Goal: Task Accomplishment & Management: Use online tool/utility

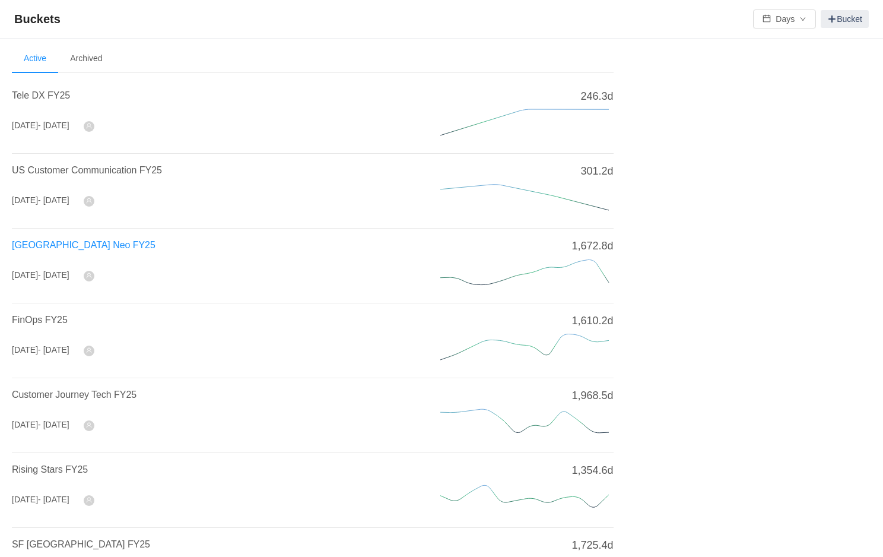
click at [59, 243] on span "[GEOGRAPHIC_DATA] Neo FY25" at bounding box center [84, 245] width 144 height 10
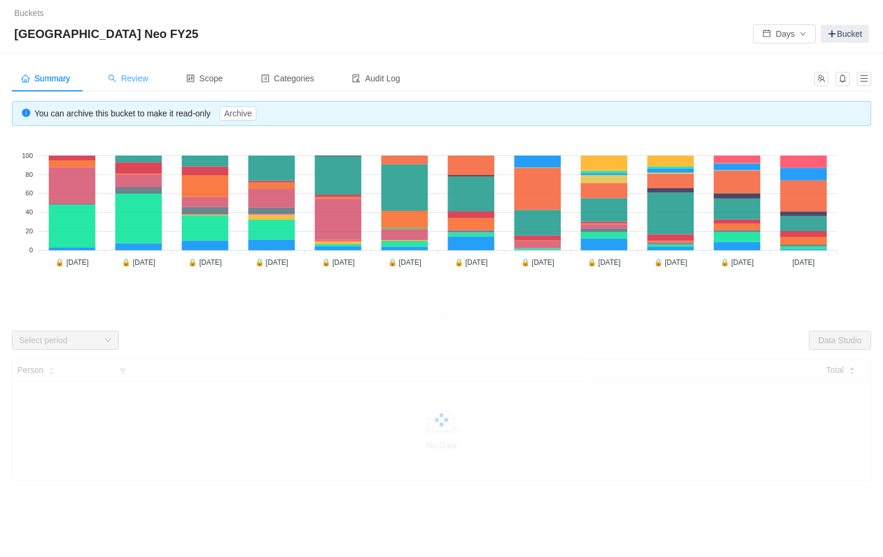
click at [136, 77] on span "Review" at bounding box center [128, 78] width 40 height 9
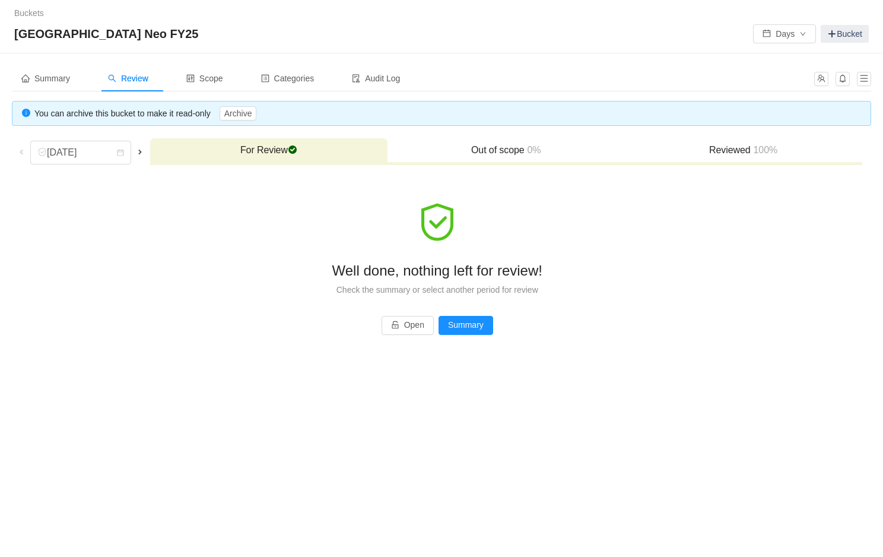
click at [24, 152] on span at bounding box center [21, 151] width 9 height 9
click at [18, 150] on span at bounding box center [21, 151] width 9 height 9
click at [64, 150] on div "[DATE]" at bounding box center [62, 152] width 51 height 23
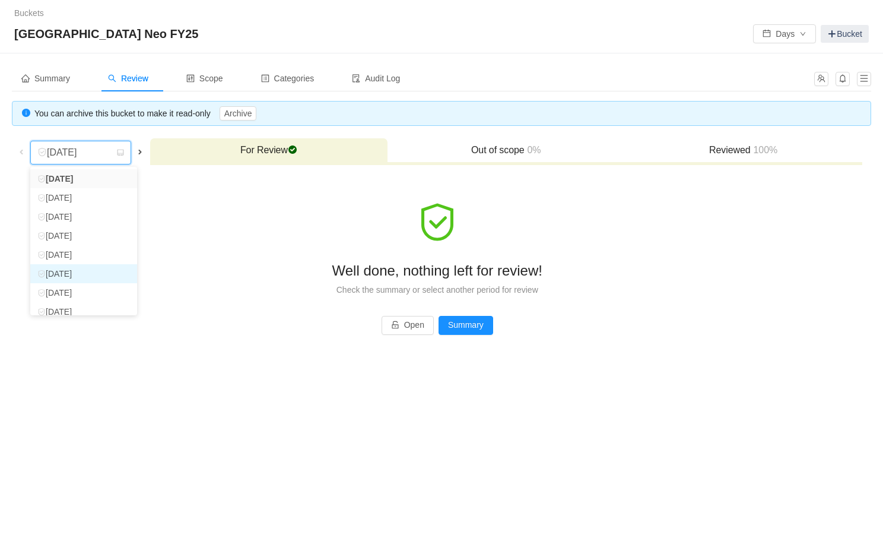
scroll to position [84, 0]
click at [90, 300] on li "[DATE]" at bounding box center [83, 303] width 107 height 19
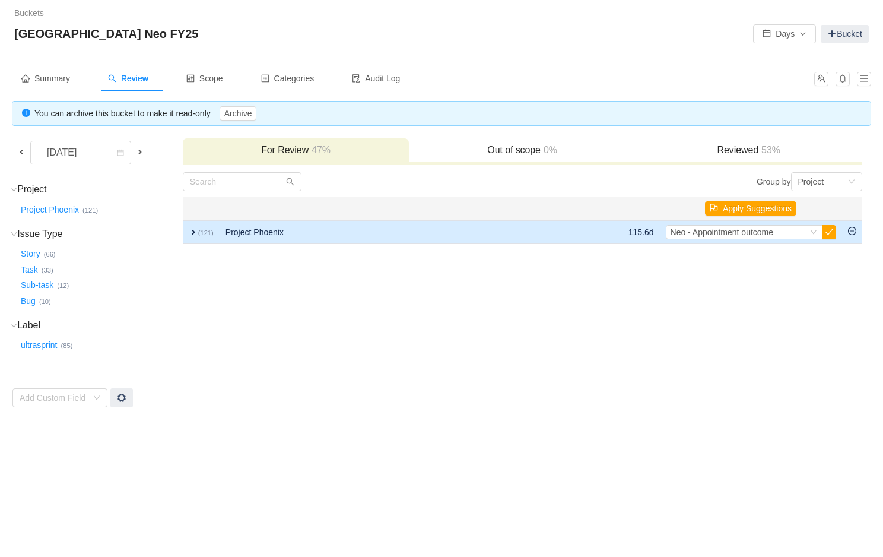
click at [193, 232] on span "expand" at bounding box center [193, 231] width 9 height 9
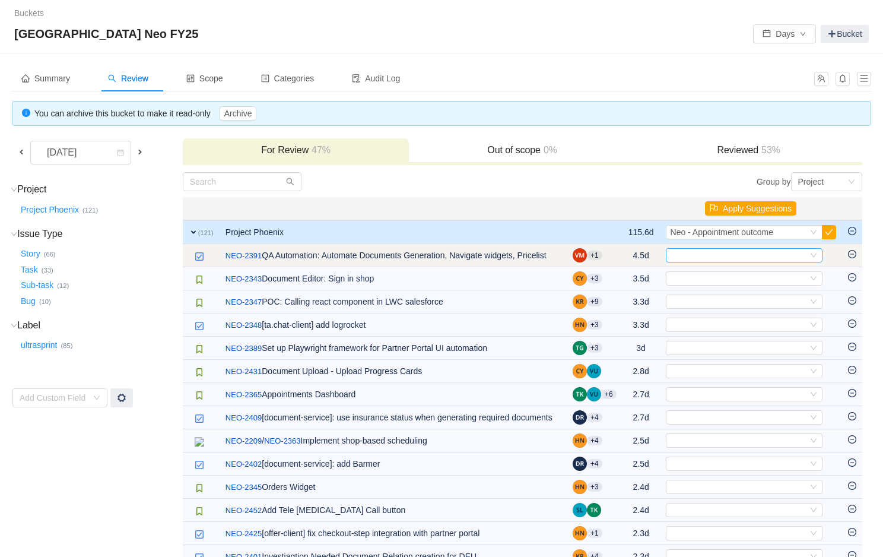
click at [706, 256] on div "Select" at bounding box center [739, 255] width 137 height 13
type input "partner"
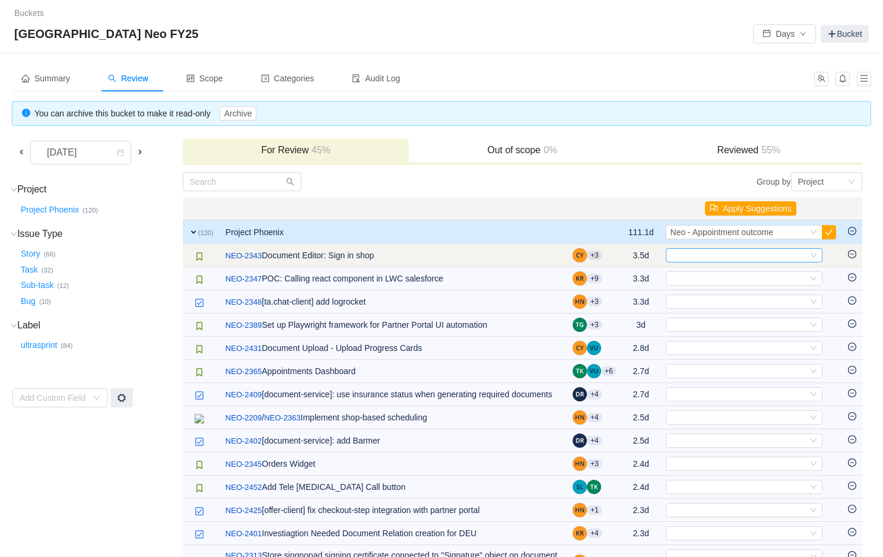
click at [707, 249] on div "Select" at bounding box center [739, 255] width 137 height 13
type input "docu"
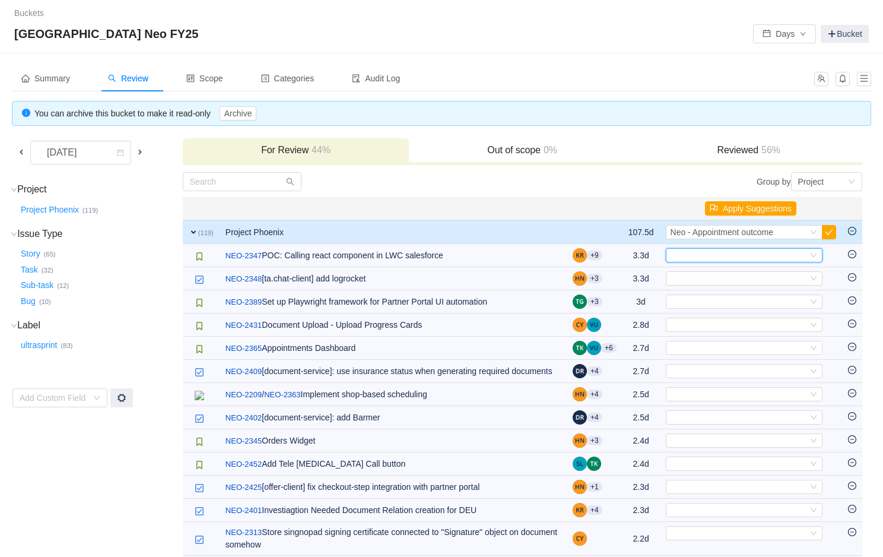
click at [707, 249] on div "Select" at bounding box center [739, 255] width 137 height 13
type input "offer"
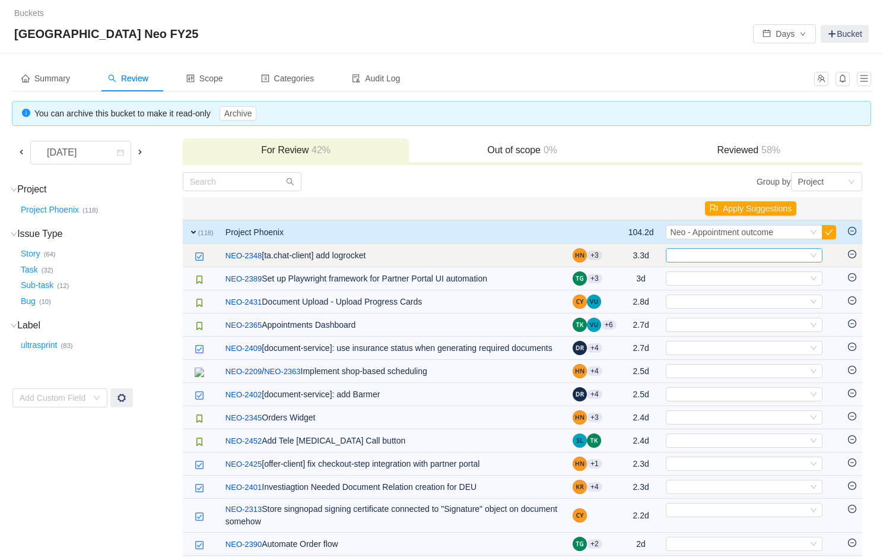
click at [711, 248] on div "Select" at bounding box center [744, 255] width 157 height 14
type input "partner"
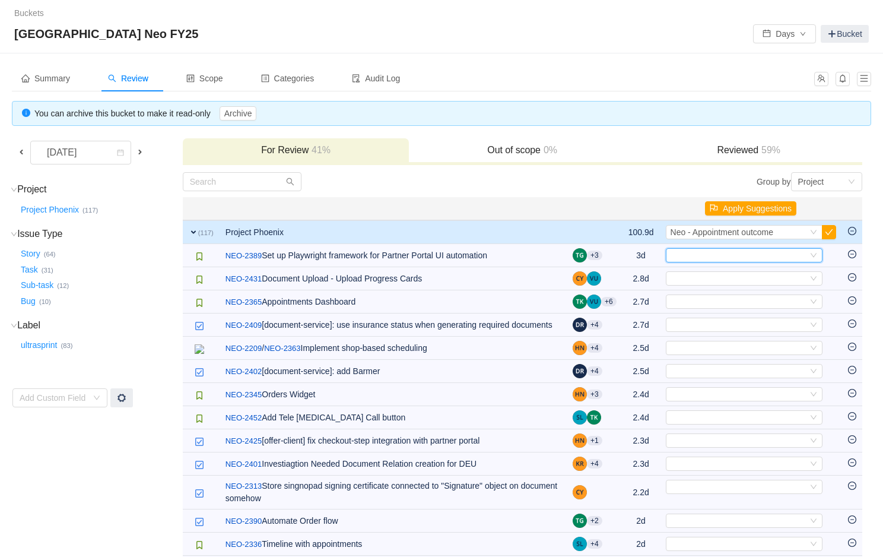
click at [711, 248] on div "Select" at bounding box center [744, 255] width 157 height 14
type input "partn"
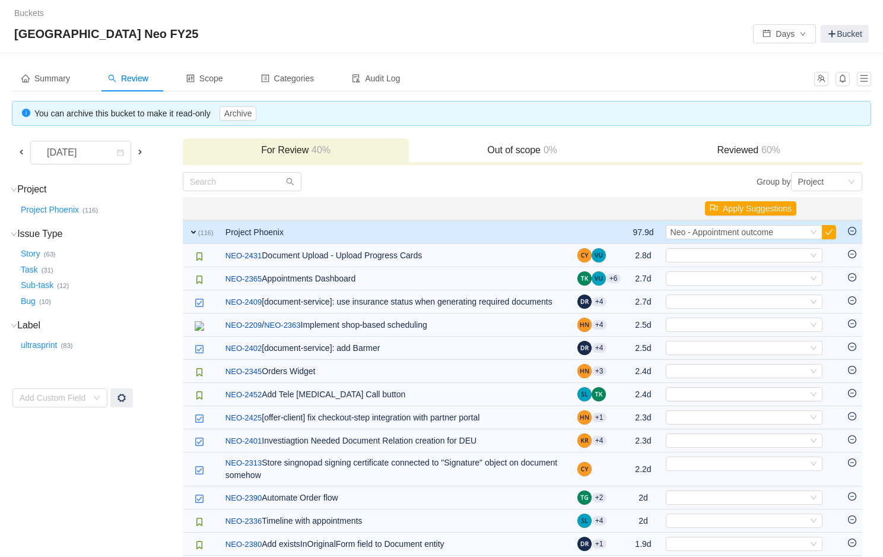
click at [711, 248] on div "Select" at bounding box center [744, 255] width 157 height 14
type input "docu"
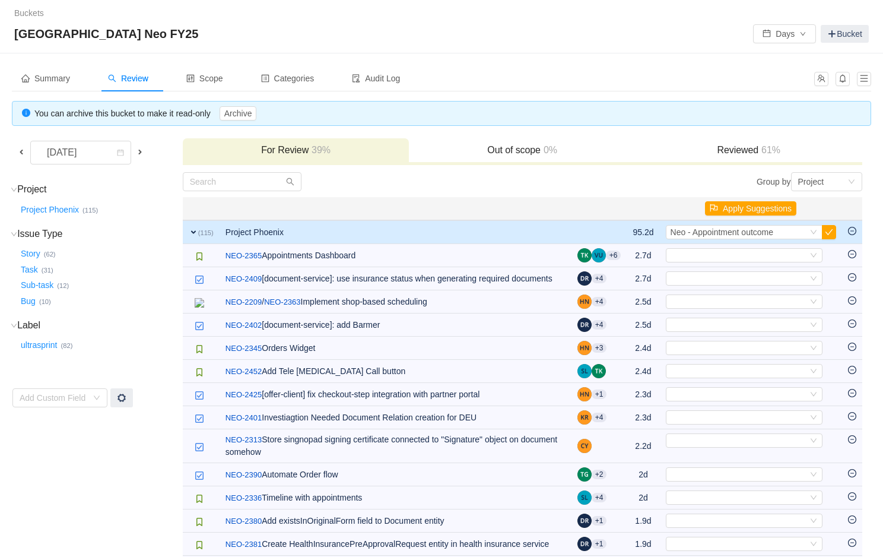
click at [711, 248] on div "Select" at bounding box center [744, 255] width 157 height 14
type input "partner"
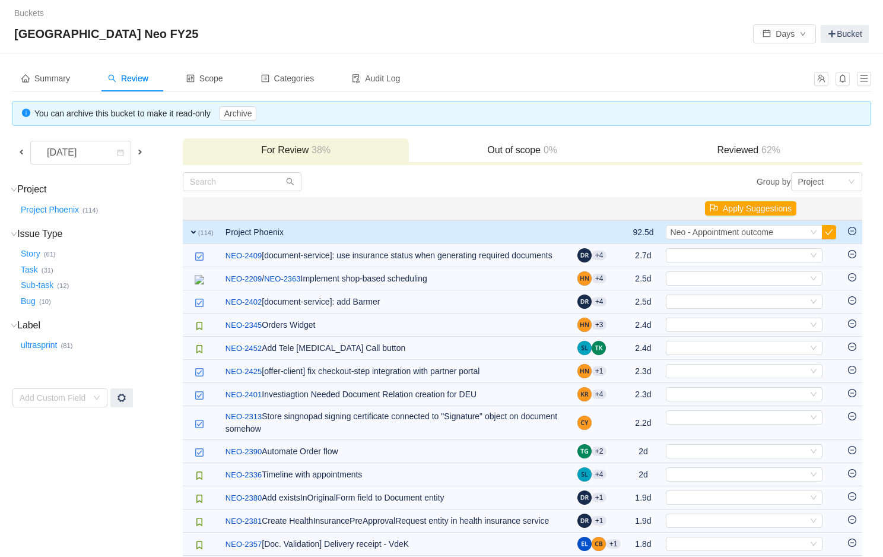
click at [711, 248] on div "Select" at bounding box center [744, 255] width 157 height 14
type input "docu"
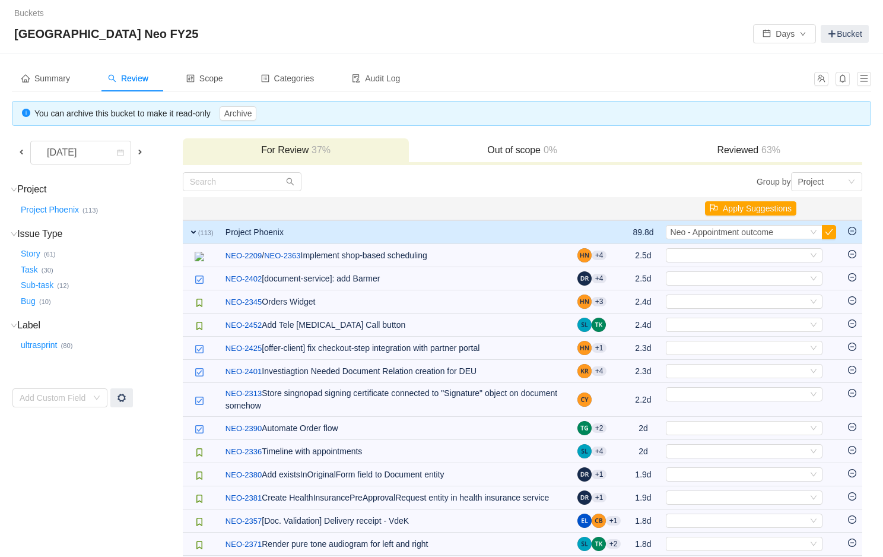
click at [711, 248] on div "Select" at bounding box center [744, 255] width 157 height 14
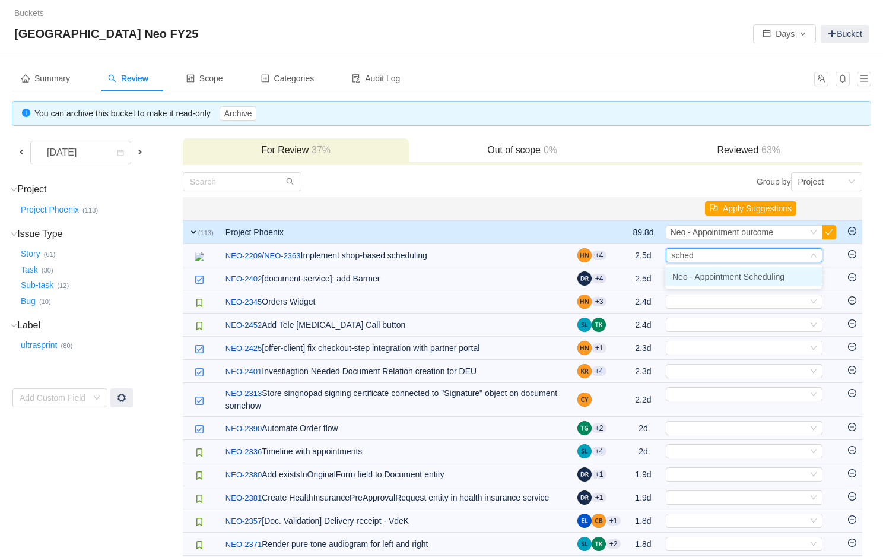
type input "schedu"
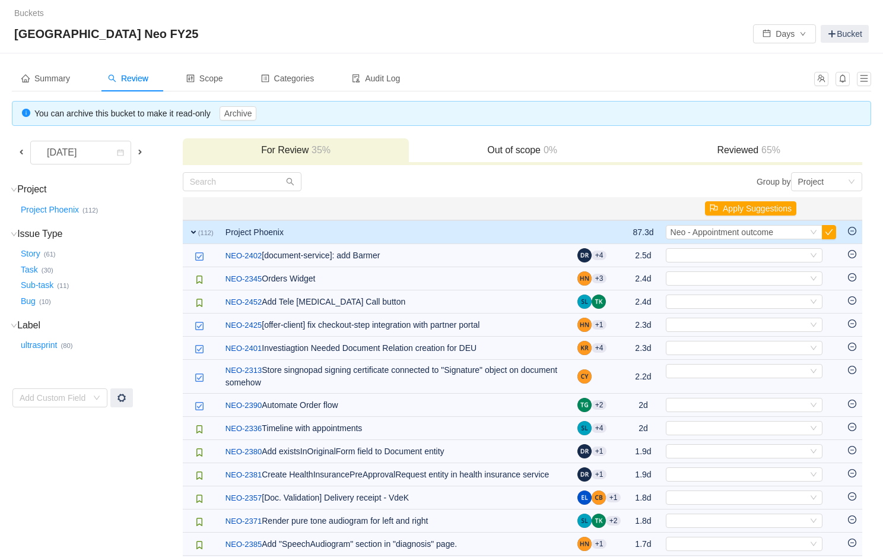
click at [711, 248] on div "Select" at bounding box center [744, 255] width 157 height 14
type input "docu"
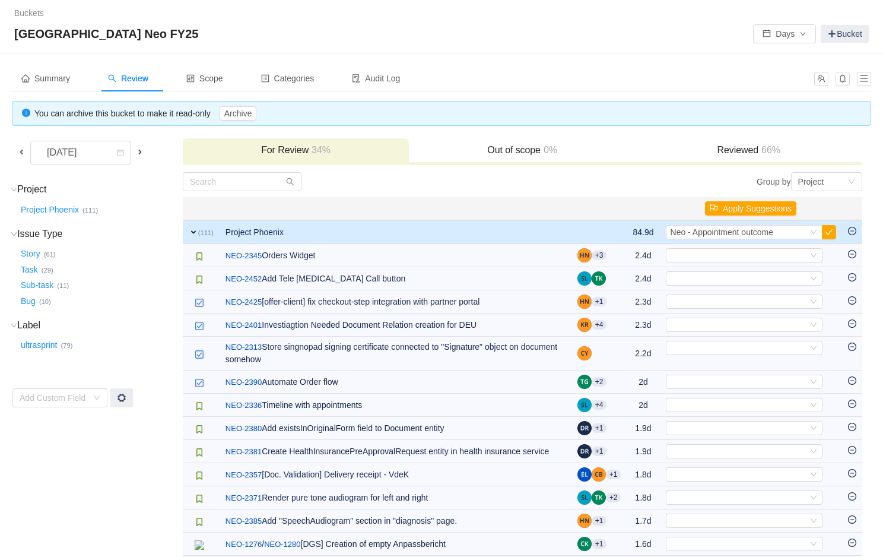
click at [711, 248] on div "Select" at bounding box center [744, 255] width 157 height 14
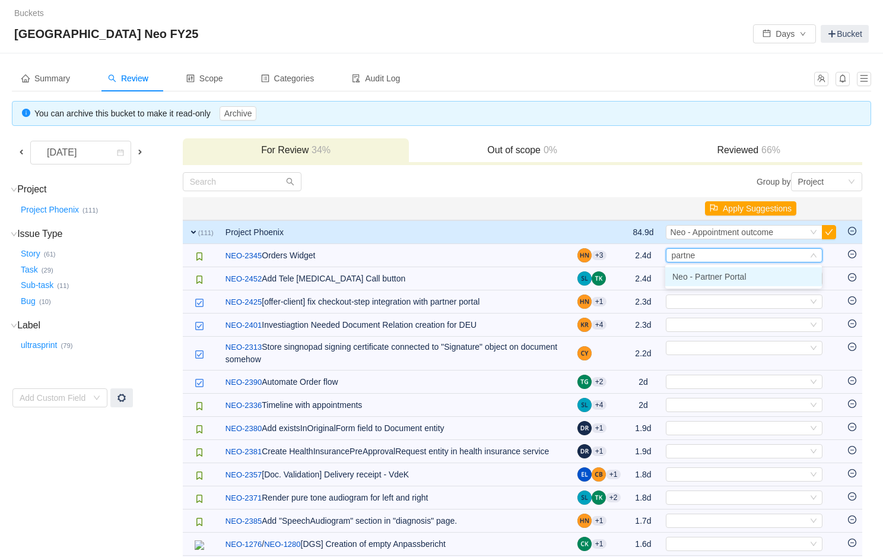
type input "partner"
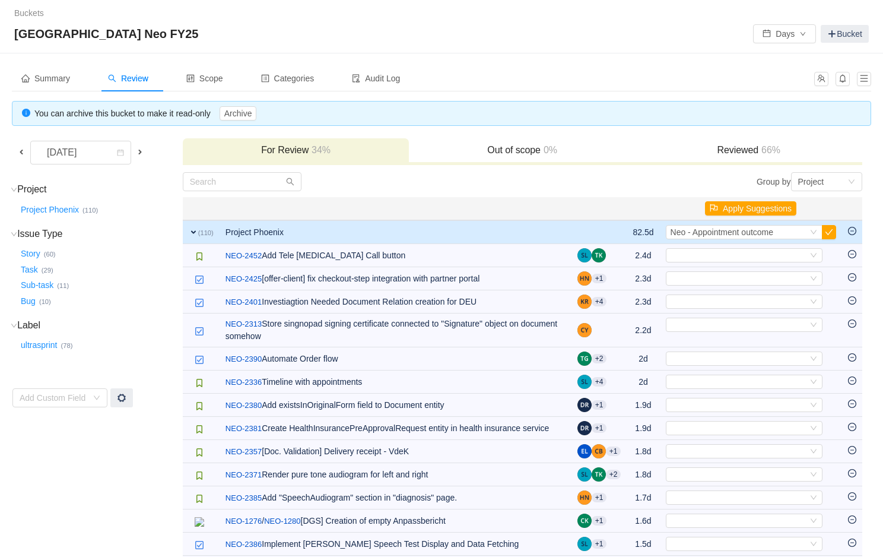
click at [711, 248] on div "Select" at bounding box center [744, 255] width 157 height 14
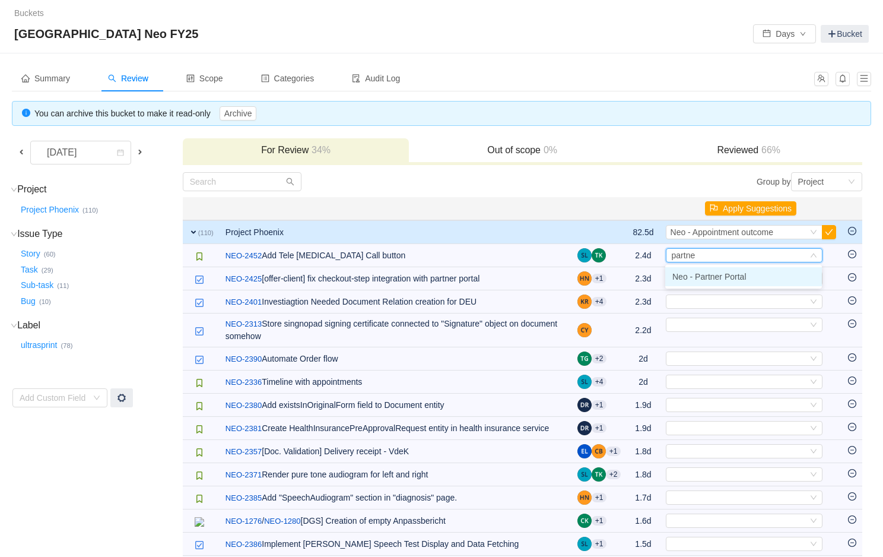
type input "partner"
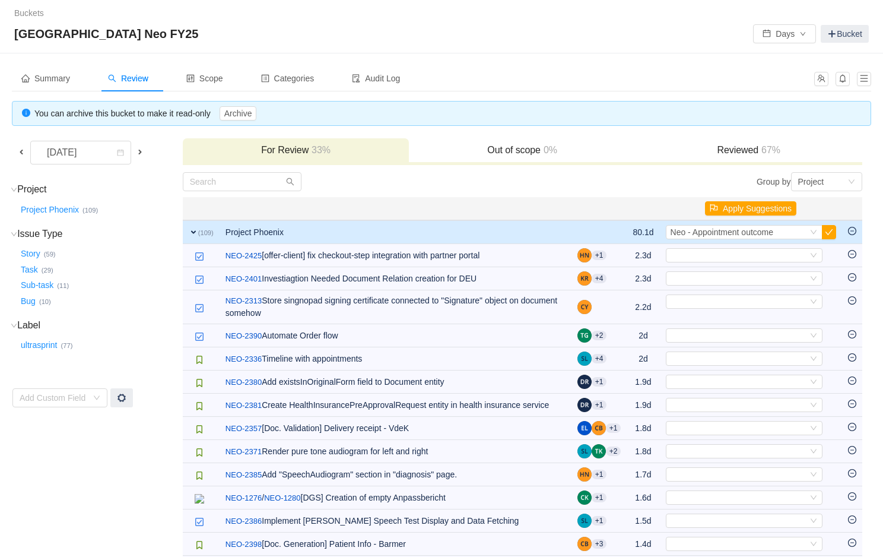
click at [711, 248] on div "Select" at bounding box center [744, 255] width 157 height 14
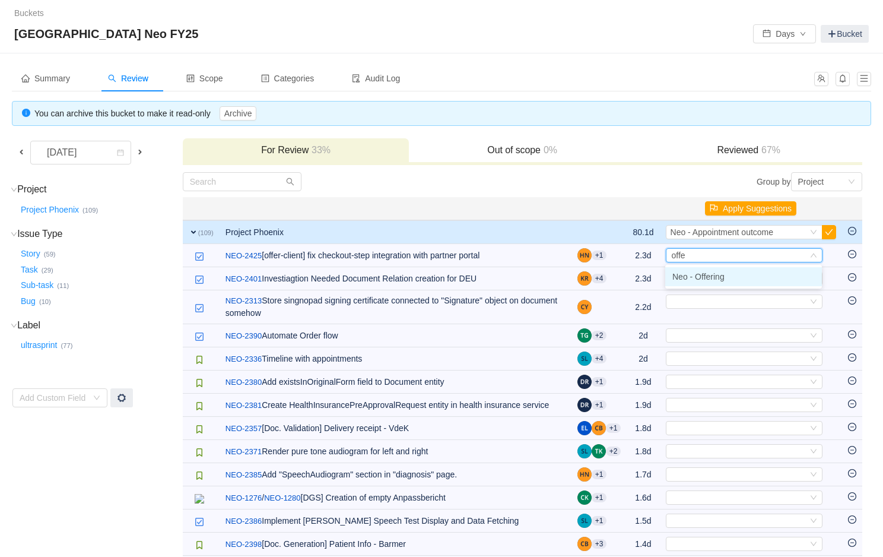
type input "offer"
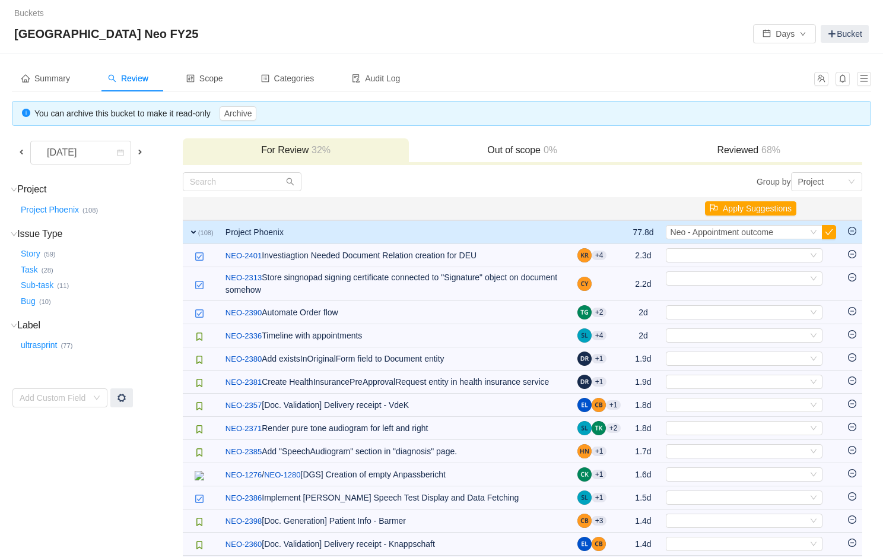
click at [711, 248] on div "Select" at bounding box center [744, 255] width 157 height 14
type input "docu"
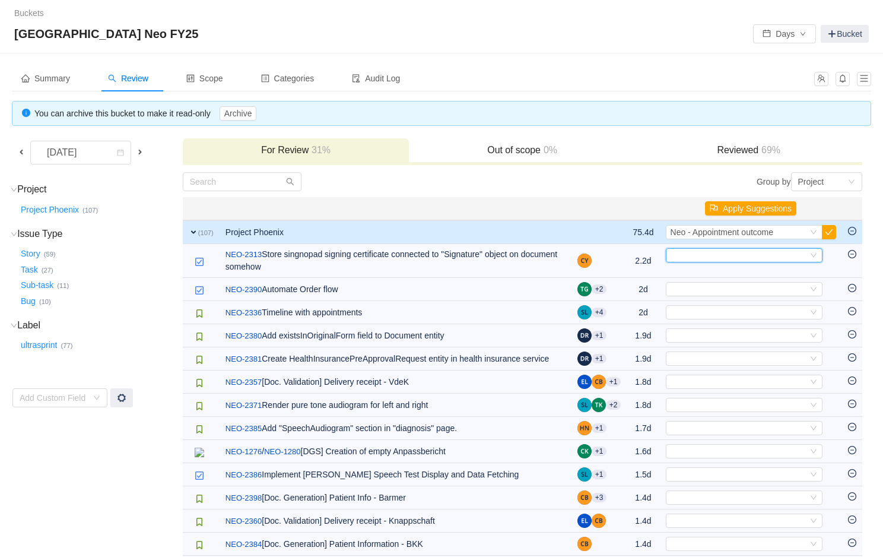
click at [711, 248] on div "Select" at bounding box center [744, 255] width 157 height 14
type input "docu"
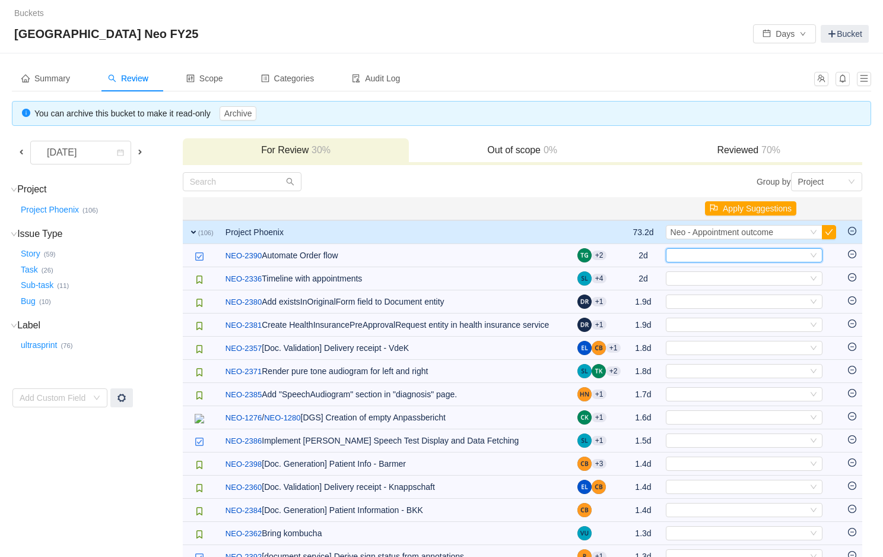
click at [711, 248] on div "Select" at bounding box center [744, 255] width 157 height 14
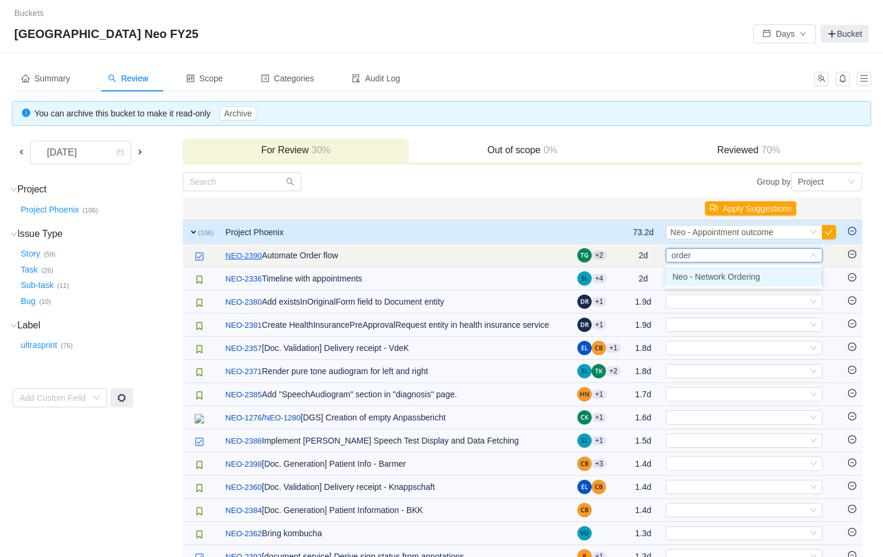
click at [261, 255] on link "NEO-2390" at bounding box center [244, 256] width 36 height 12
click at [712, 258] on span "Neo - Network Ordering" at bounding box center [715, 254] width 88 height 9
type input "partner"
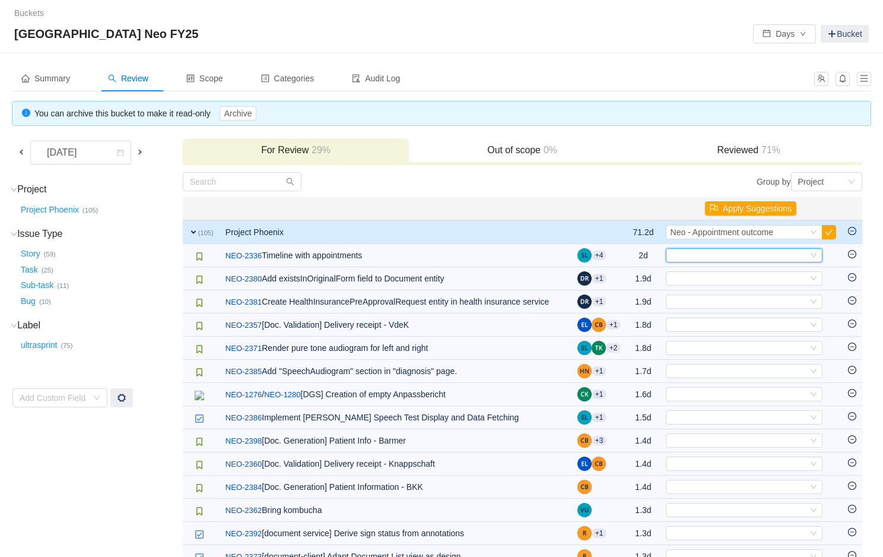
click at [712, 258] on div "Select" at bounding box center [739, 255] width 137 height 13
type input "partner"
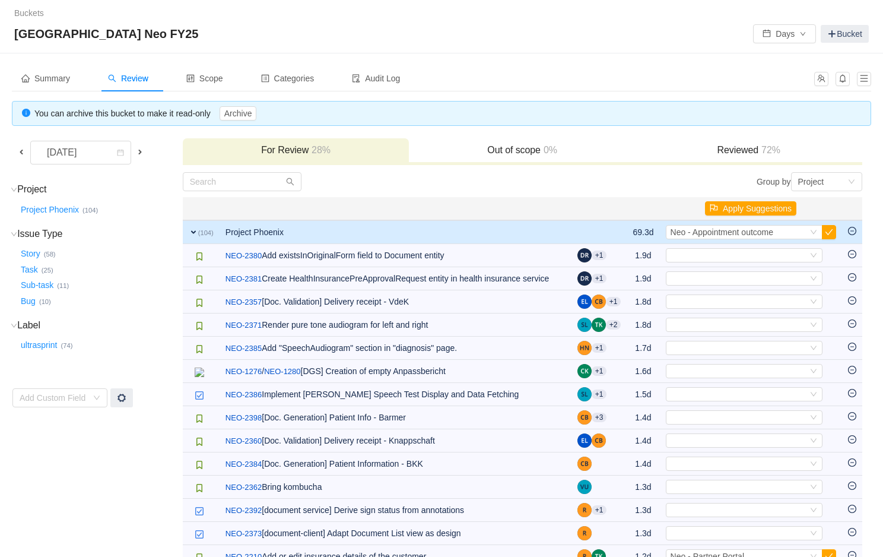
click at [712, 258] on div "Select" at bounding box center [739, 255] width 137 height 13
type input "docu"
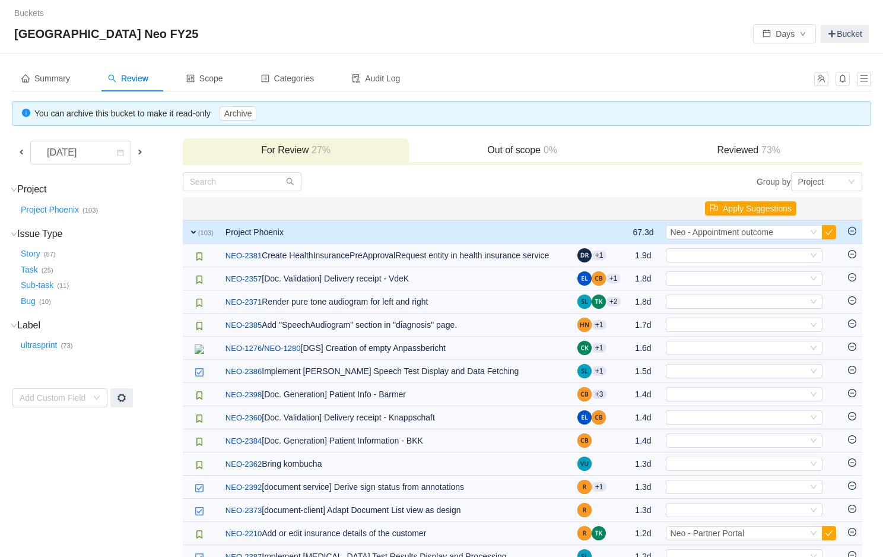
click at [712, 258] on div "Select" at bounding box center [739, 255] width 137 height 13
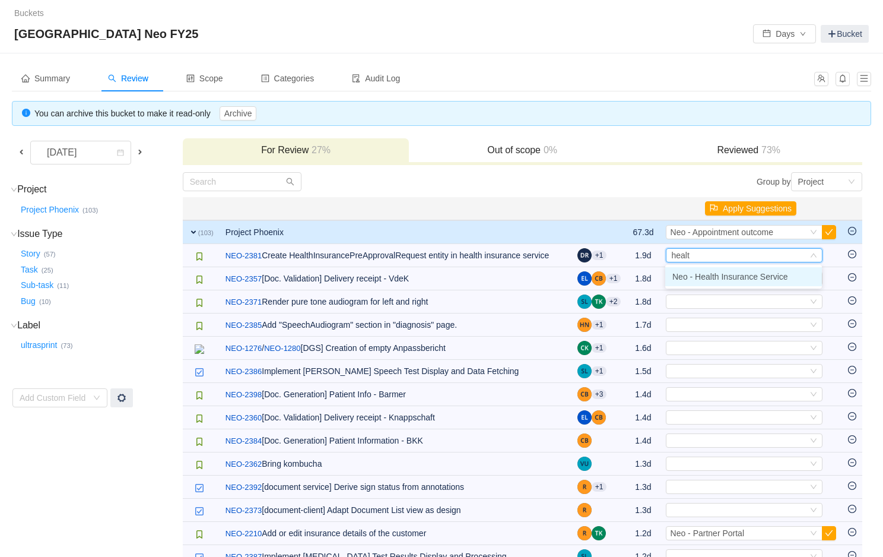
type input "health"
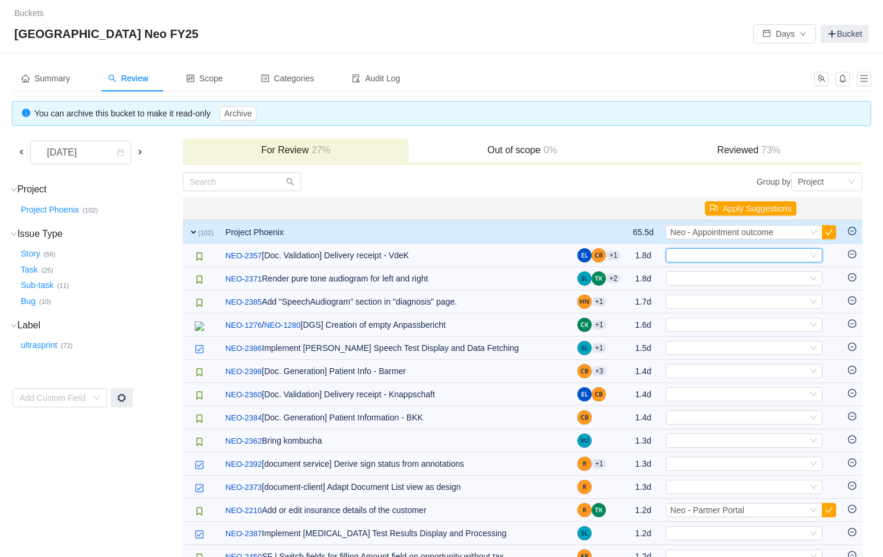
click at [712, 258] on div "Select" at bounding box center [739, 255] width 137 height 13
type input "docu"
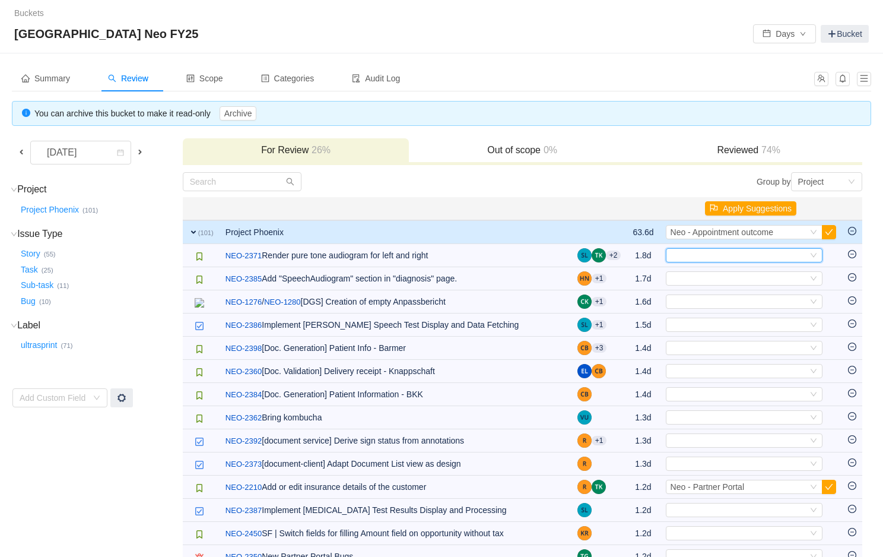
click at [712, 258] on div "Select" at bounding box center [739, 255] width 137 height 13
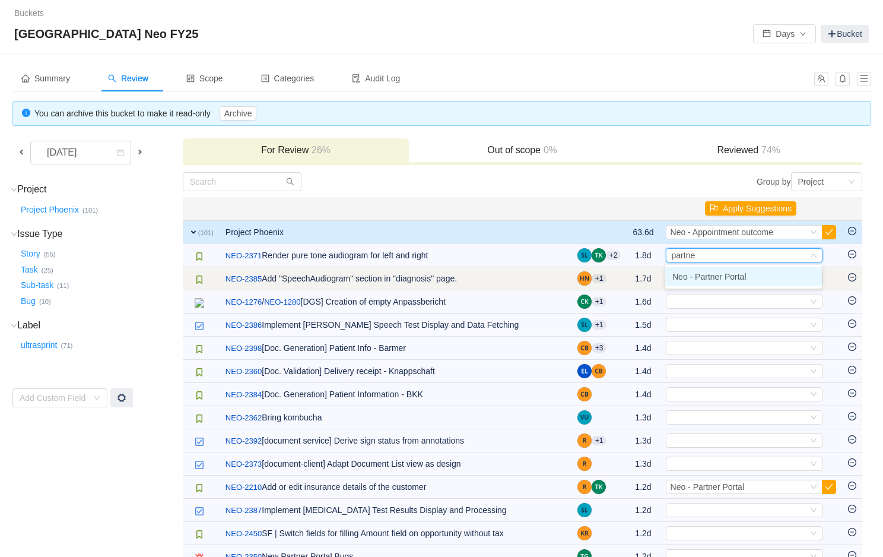
type input "partner"
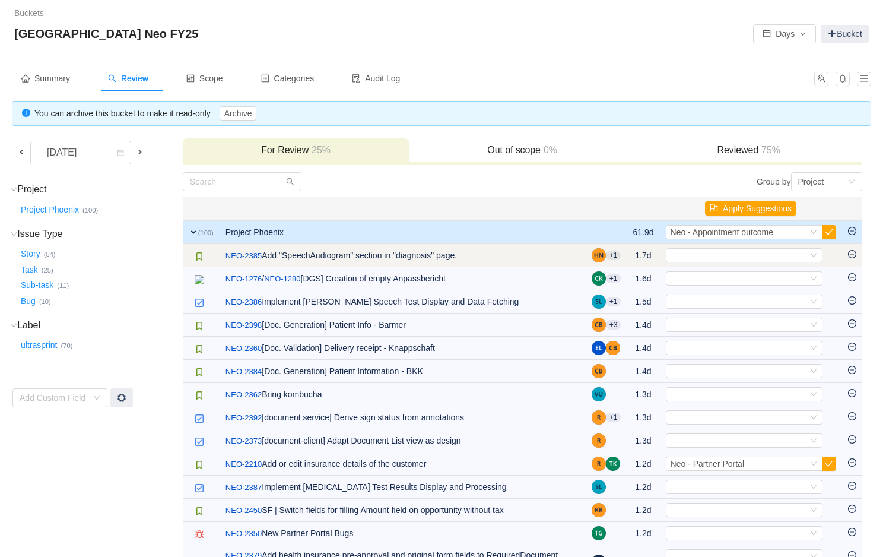
click at [719, 247] on td "Select Out of scope" at bounding box center [751, 255] width 182 height 23
click at [714, 255] on div "Select" at bounding box center [739, 255] width 137 height 13
type input "partner"
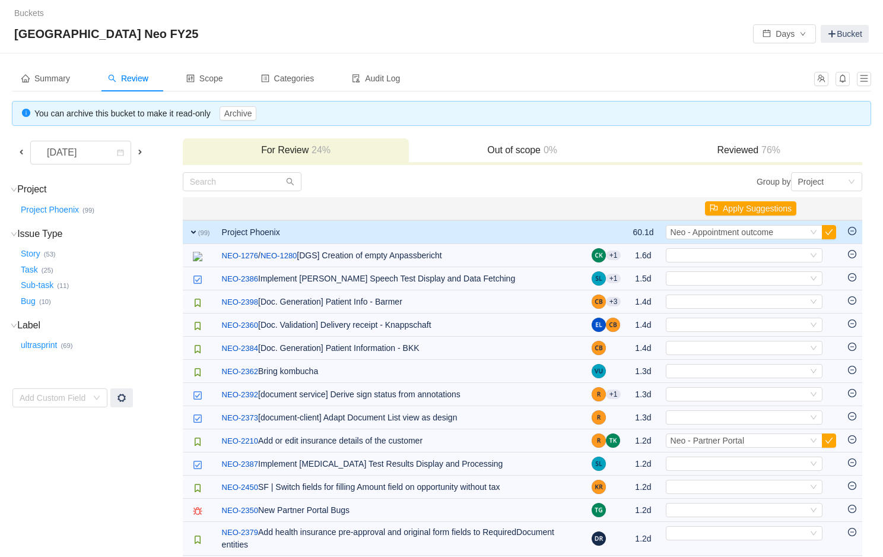
click at [714, 255] on div "Select" at bounding box center [739, 255] width 137 height 13
type input "docu"
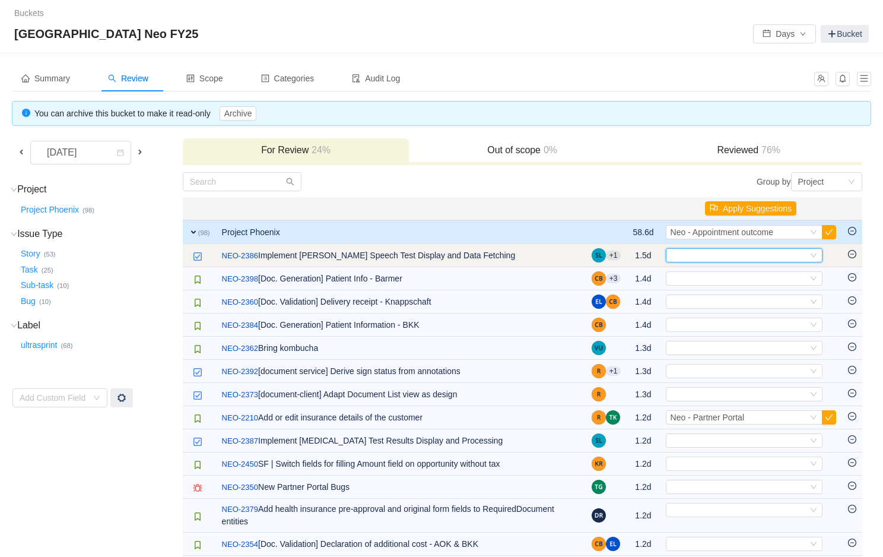
click at [724, 253] on div "Select" at bounding box center [739, 255] width 137 height 13
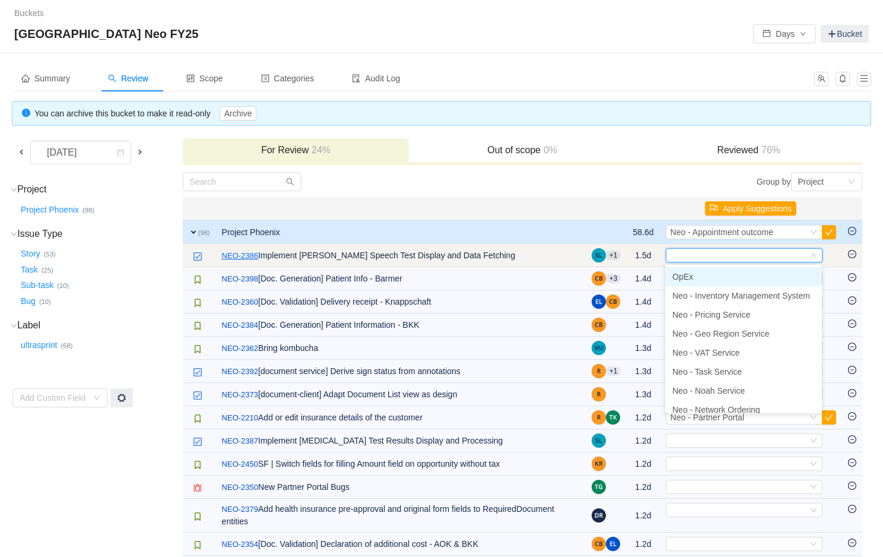
click at [242, 252] on link "NEO-2386" at bounding box center [240, 256] width 36 height 12
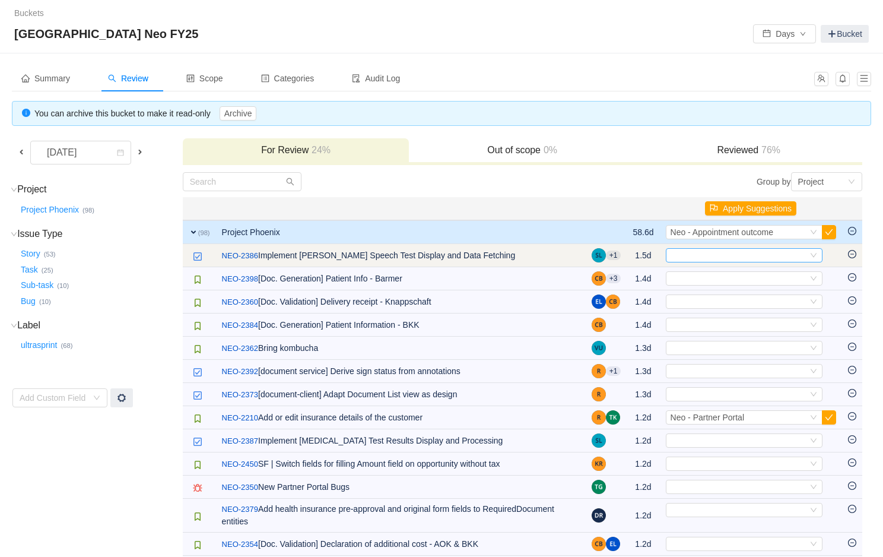
click at [726, 258] on div "Select" at bounding box center [739, 255] width 137 height 13
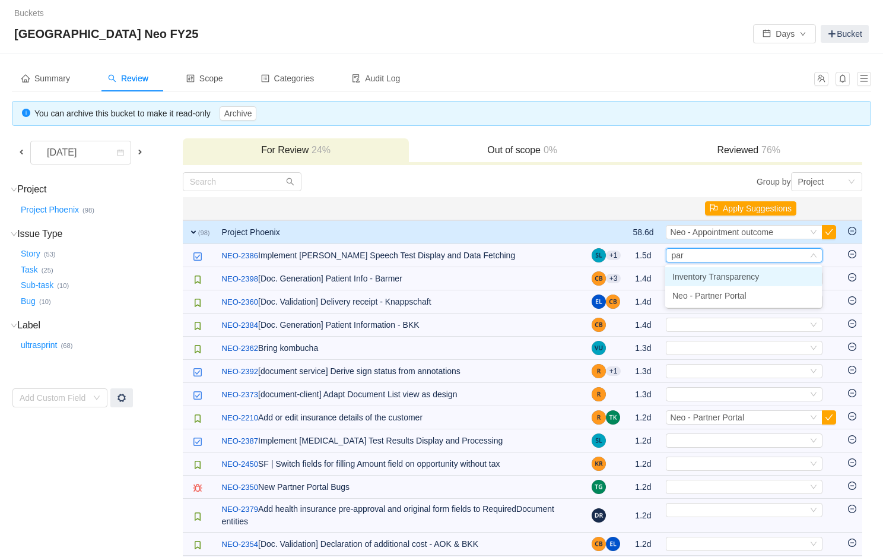
type input "part"
